Goal: Task Accomplishment & Management: Use online tool/utility

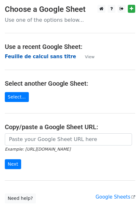
click at [24, 57] on strong "Feuille de calcul sans titre" at bounding box center [40, 57] width 71 height 6
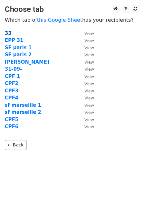
click at [9, 34] on strong "33" at bounding box center [8, 33] width 7 height 6
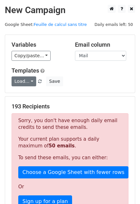
drag, startPoint x: 25, startPoint y: 75, endPoint x: 25, endPoint y: 80, distance: 4.8
click at [25, 80] on div "Templates Load... Webinar Invitation Order Confirmation Trial Expiration Warnin…" at bounding box center [70, 76] width 126 height 19
click at [25, 80] on link "Load..." at bounding box center [24, 81] width 25 height 10
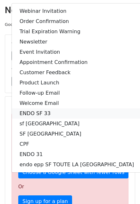
click at [44, 112] on link "ENDO SF 33" at bounding box center [76, 113] width 129 height 10
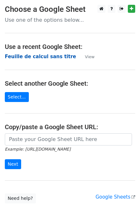
click at [38, 57] on strong "Feuille de calcul sans titre" at bounding box center [40, 57] width 71 height 6
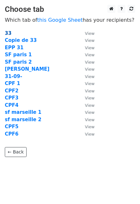
click at [7, 34] on strong "33" at bounding box center [8, 33] width 7 height 6
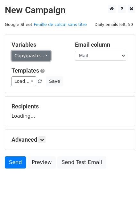
click at [19, 55] on link "Copy/paste..." at bounding box center [31, 56] width 39 height 10
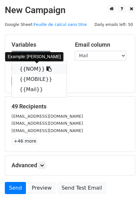
click at [30, 70] on link "{{NOM}}" at bounding box center [39, 69] width 55 height 10
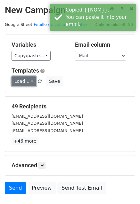
click at [17, 84] on link "Load..." at bounding box center [24, 81] width 25 height 10
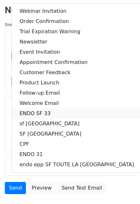
click at [36, 115] on link "ENDO SF 33" at bounding box center [76, 113] width 129 height 10
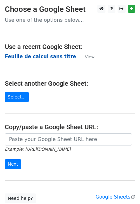
click at [34, 56] on strong "Feuille de calcul sans titre" at bounding box center [40, 57] width 71 height 6
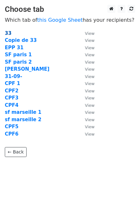
click at [9, 33] on strong "33" at bounding box center [8, 33] width 7 height 6
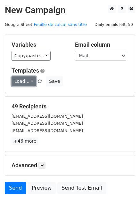
click at [20, 85] on link "Load..." at bounding box center [24, 81] width 25 height 10
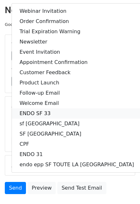
click at [47, 113] on link "ENDO SF 33" at bounding box center [76, 113] width 129 height 10
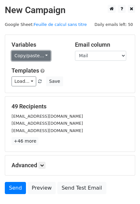
click at [40, 51] on link "Copy/paste..." at bounding box center [31, 56] width 39 height 10
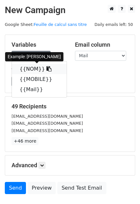
click at [46, 70] on icon at bounding box center [48, 68] width 5 height 5
